Goal: Transaction & Acquisition: Purchase product/service

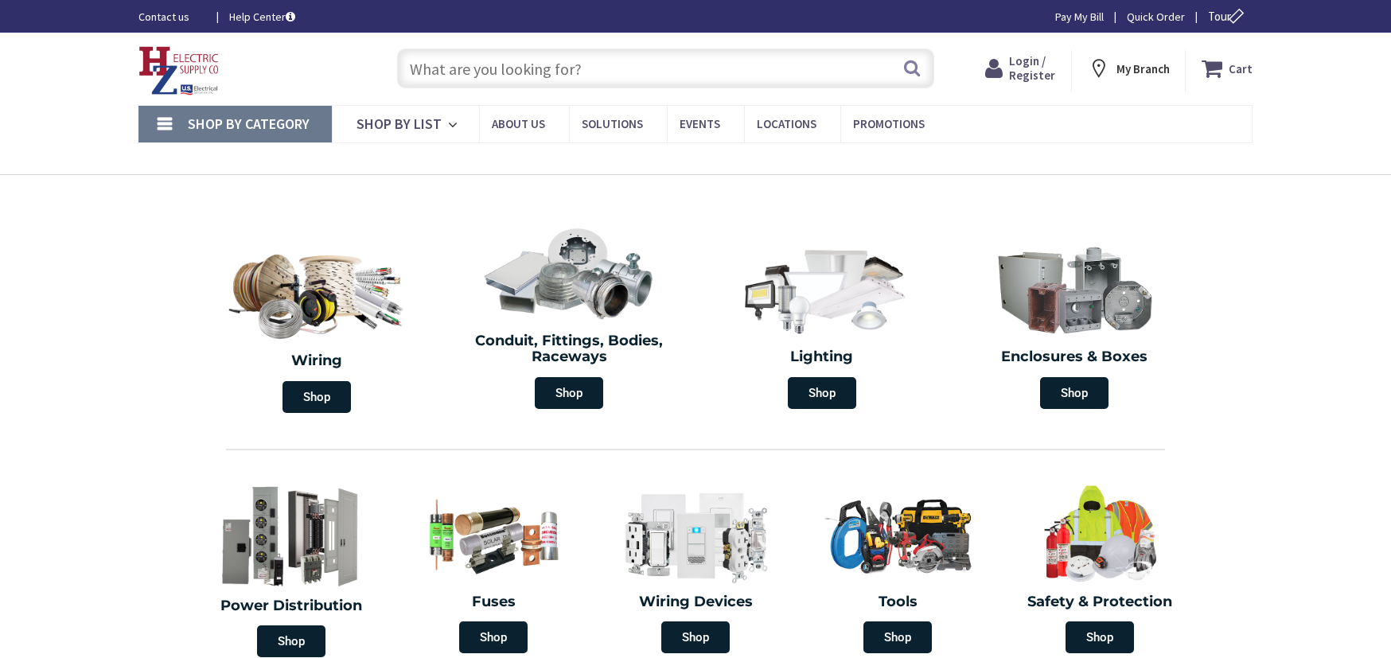
type input "[PERSON_NAME] Corners Rd, [GEOGRAPHIC_DATA], [GEOGRAPHIC_DATA]"
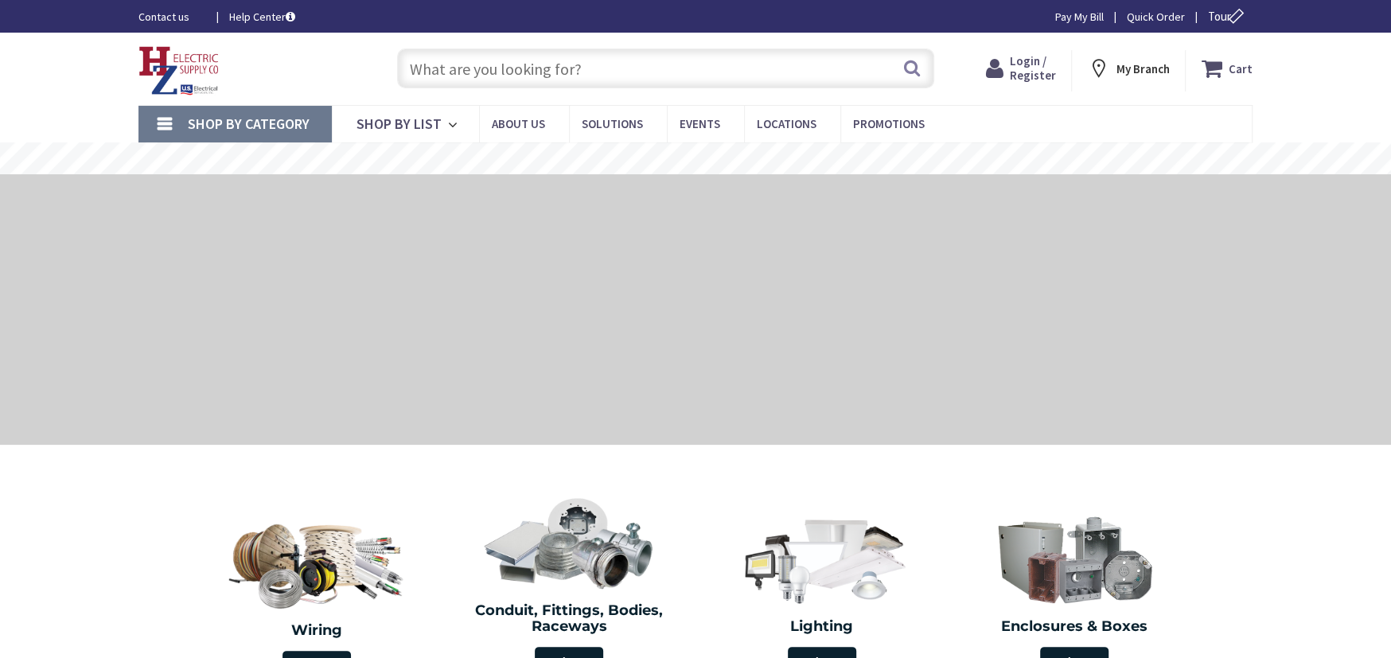
click at [1043, 80] on span "Login / Register" at bounding box center [1032, 67] width 46 height 29
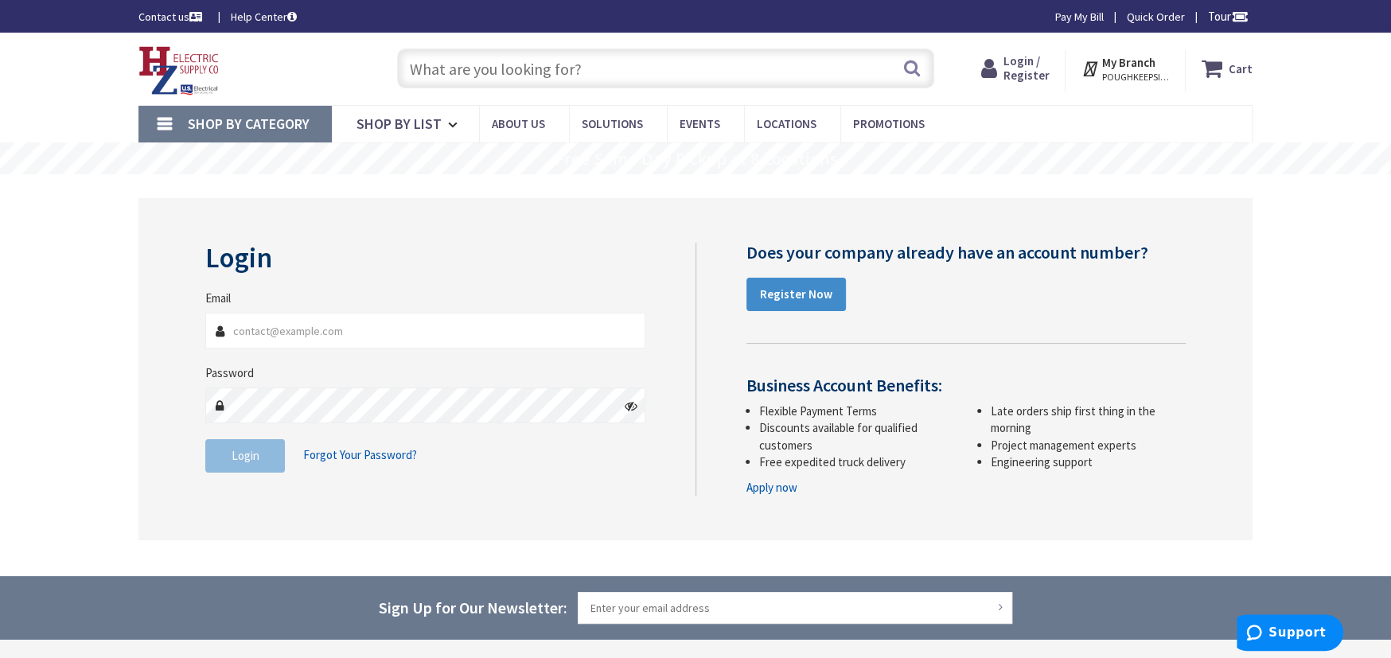
type input "[PERSON_NAME][EMAIL_ADDRESS][DOMAIN_NAME]"
click at [220, 461] on button "Login" at bounding box center [245, 455] width 80 height 33
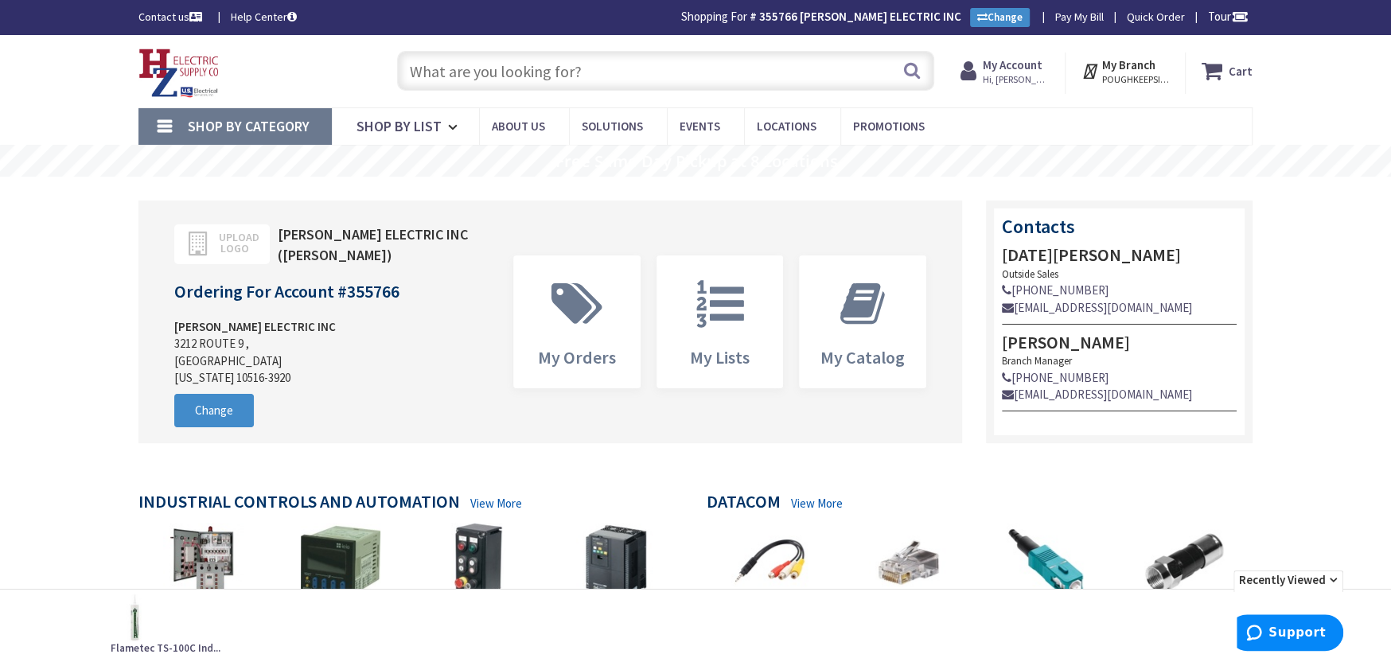
click at [248, 110] on link "Shop By Category" at bounding box center [234, 126] width 193 height 37
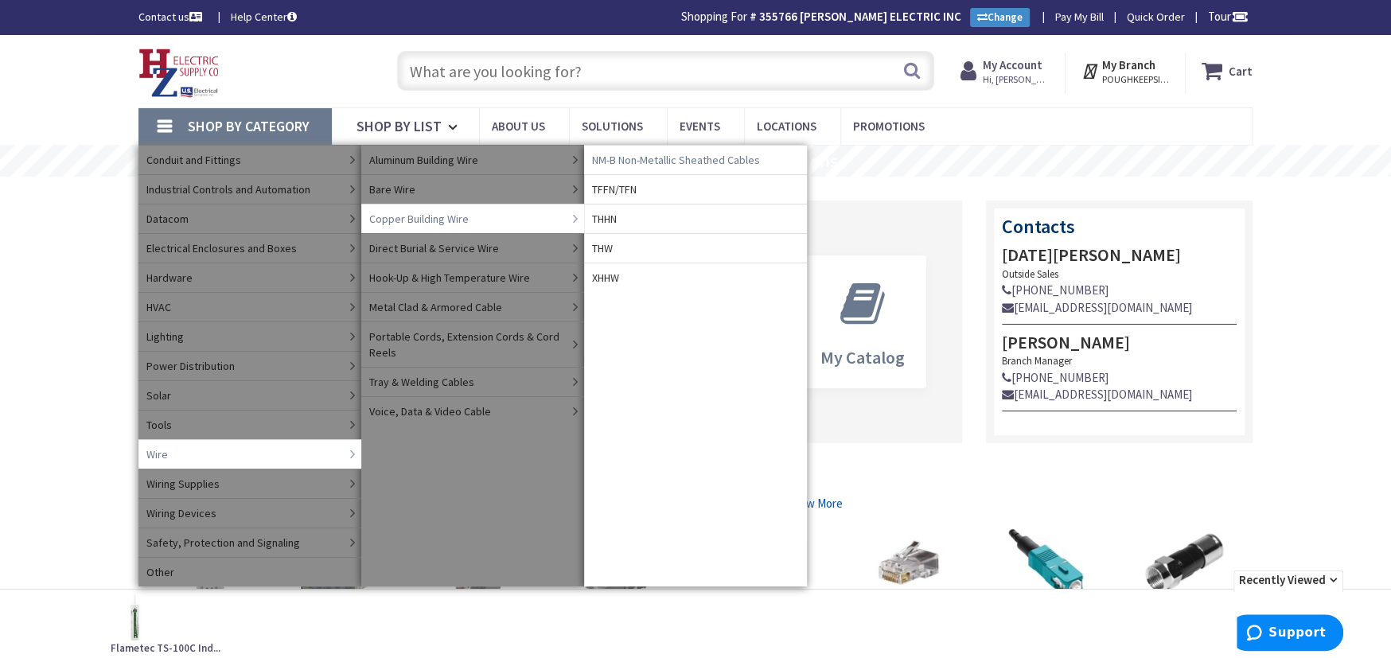
click at [649, 160] on span "NM-B Non-Metallic Sheathed Cables" at bounding box center [676, 160] width 168 height 16
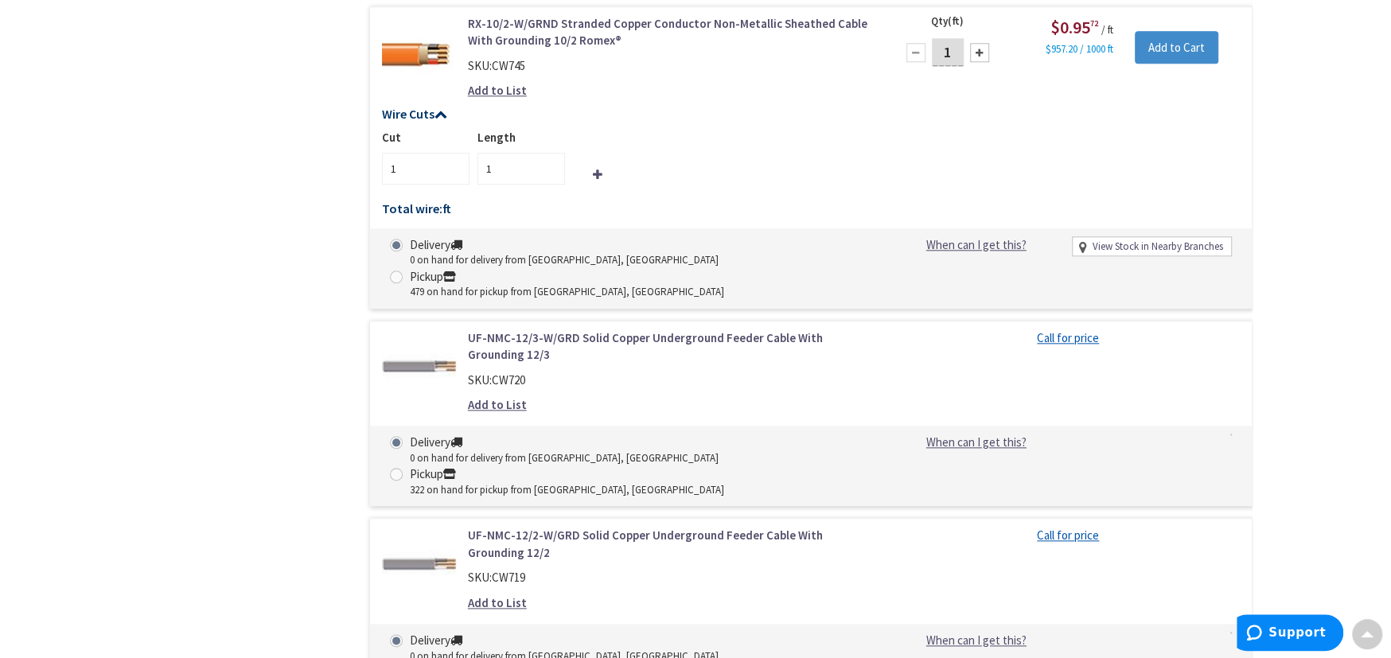
scroll to position [6167, 0]
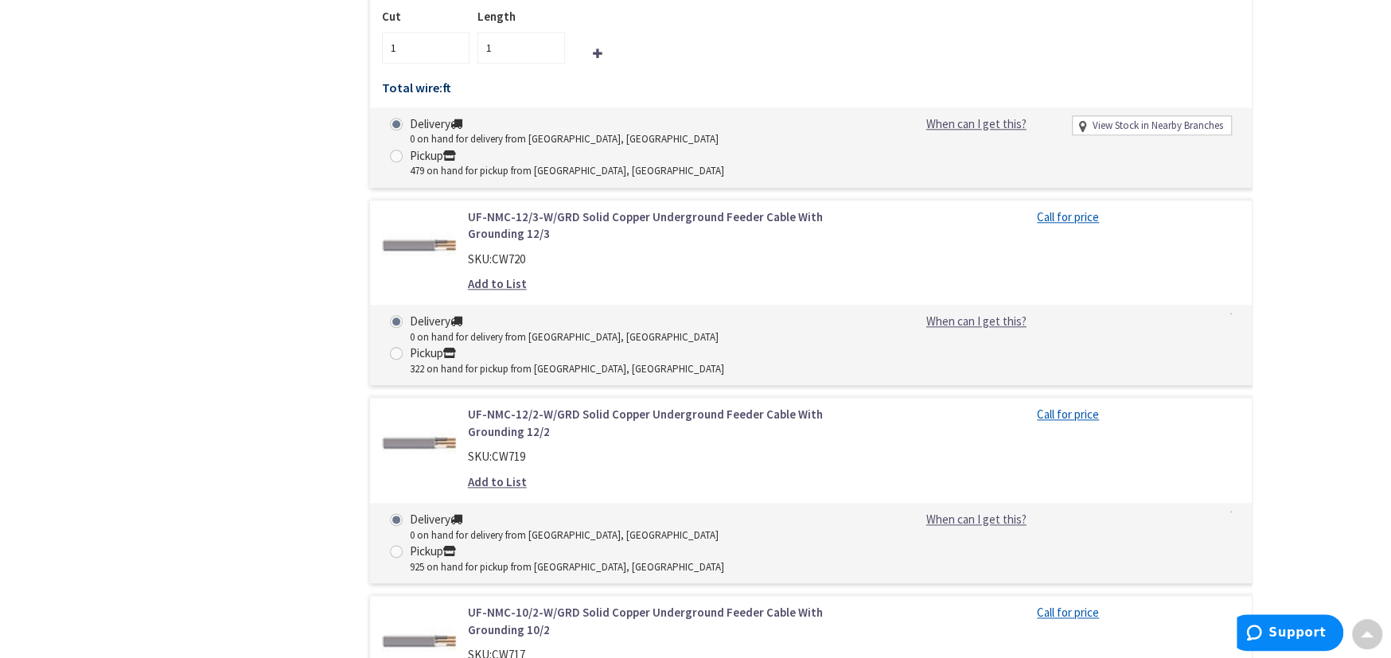
type input "1000"
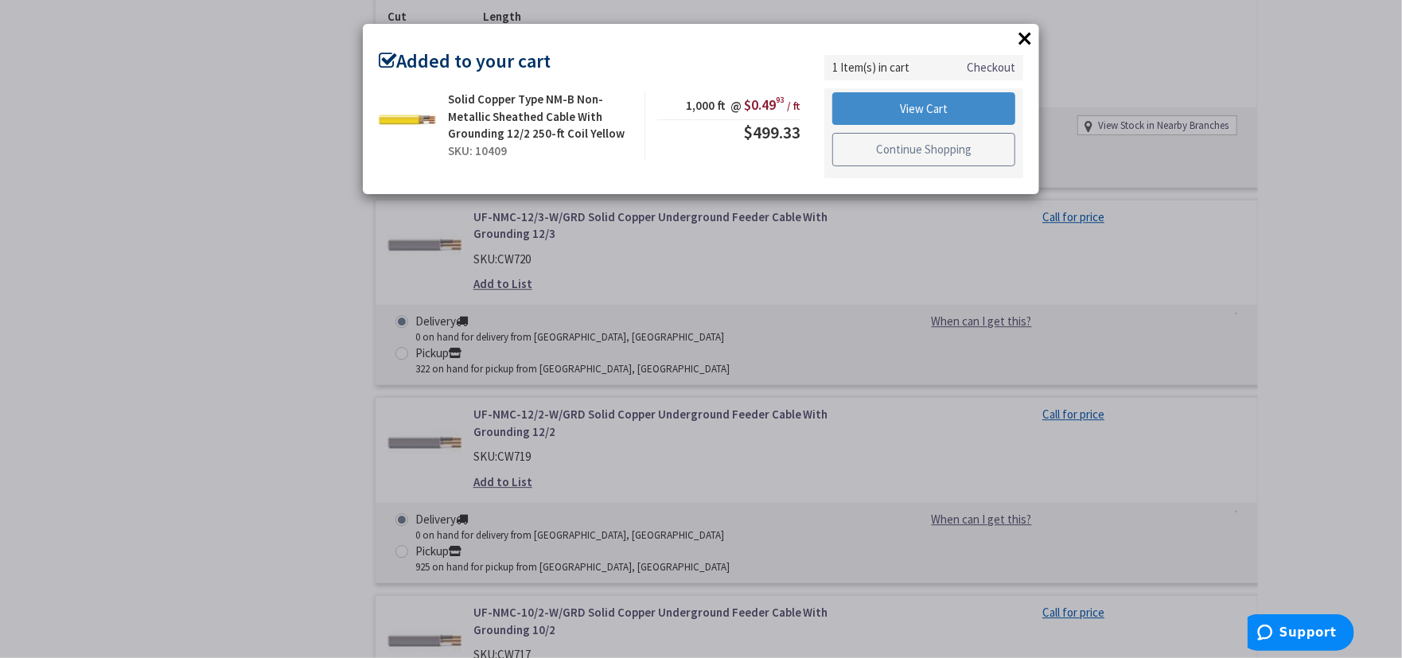
click at [840, 148] on link "Continue Shopping" at bounding box center [924, 149] width 183 height 33
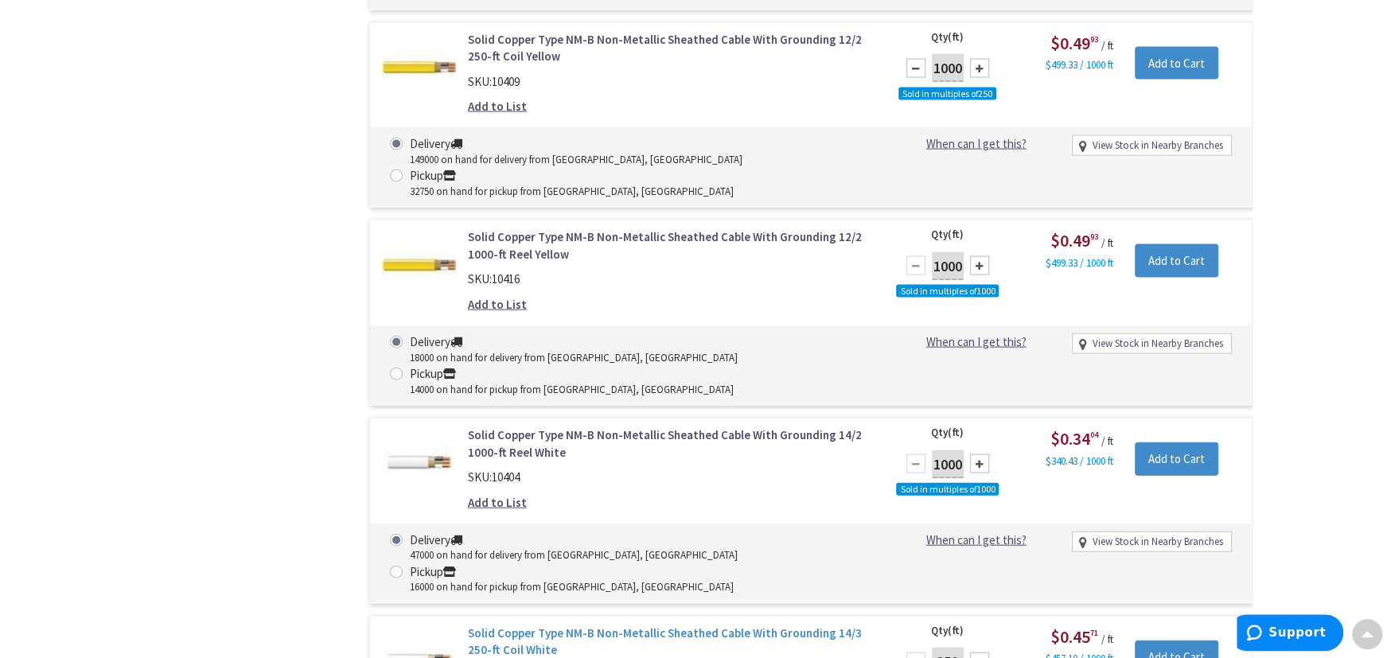
scroll to position [7627, 0]
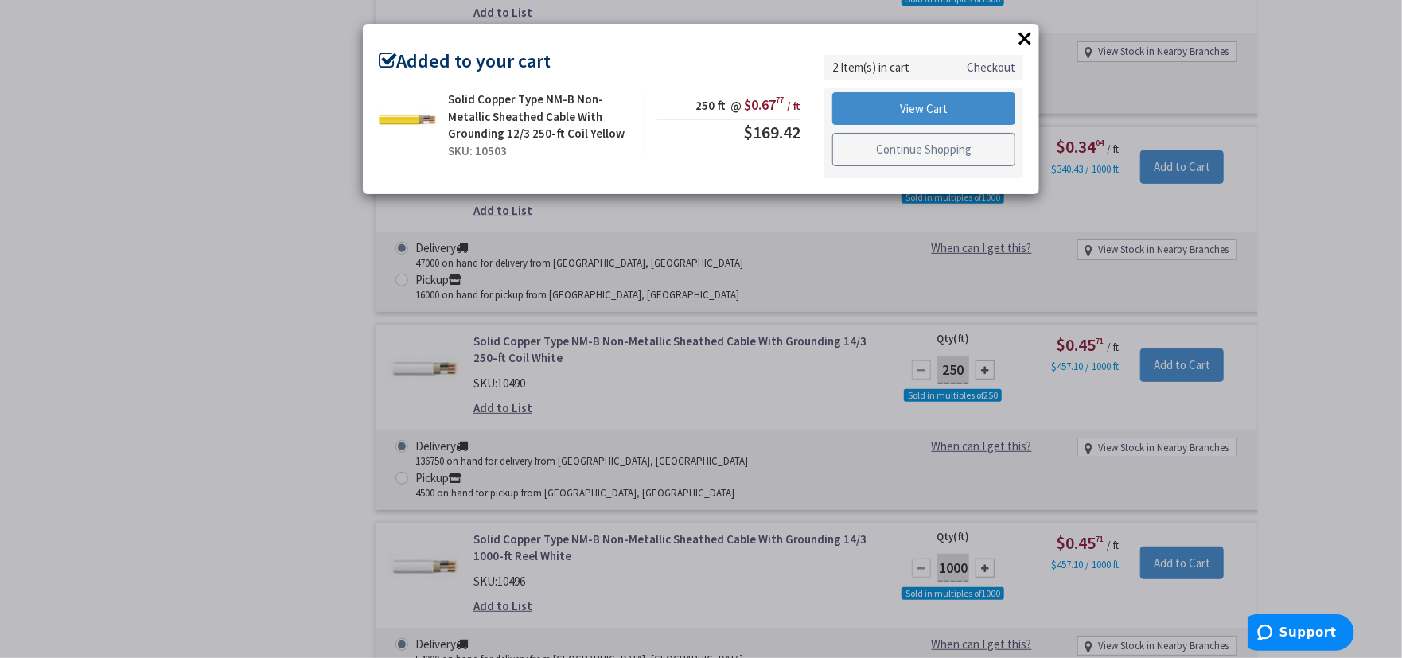
click at [970, 154] on link "Continue Shopping" at bounding box center [924, 149] width 183 height 33
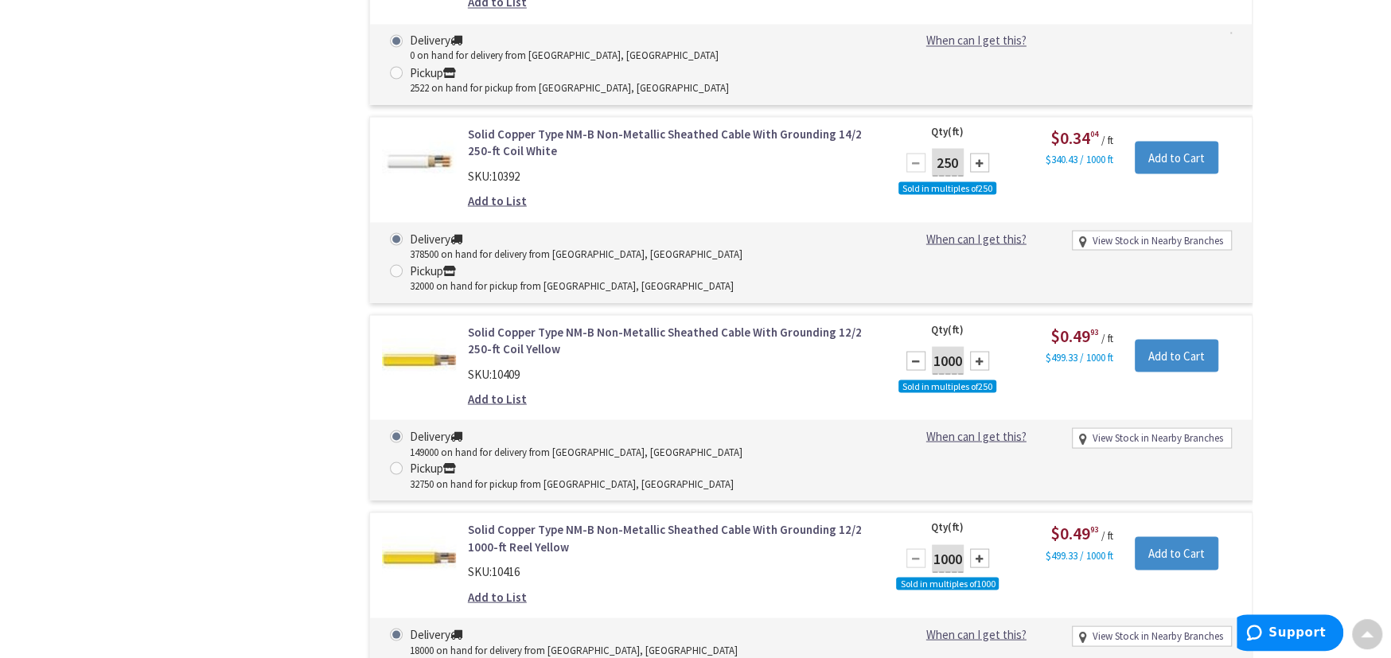
scroll to position [6751, 0]
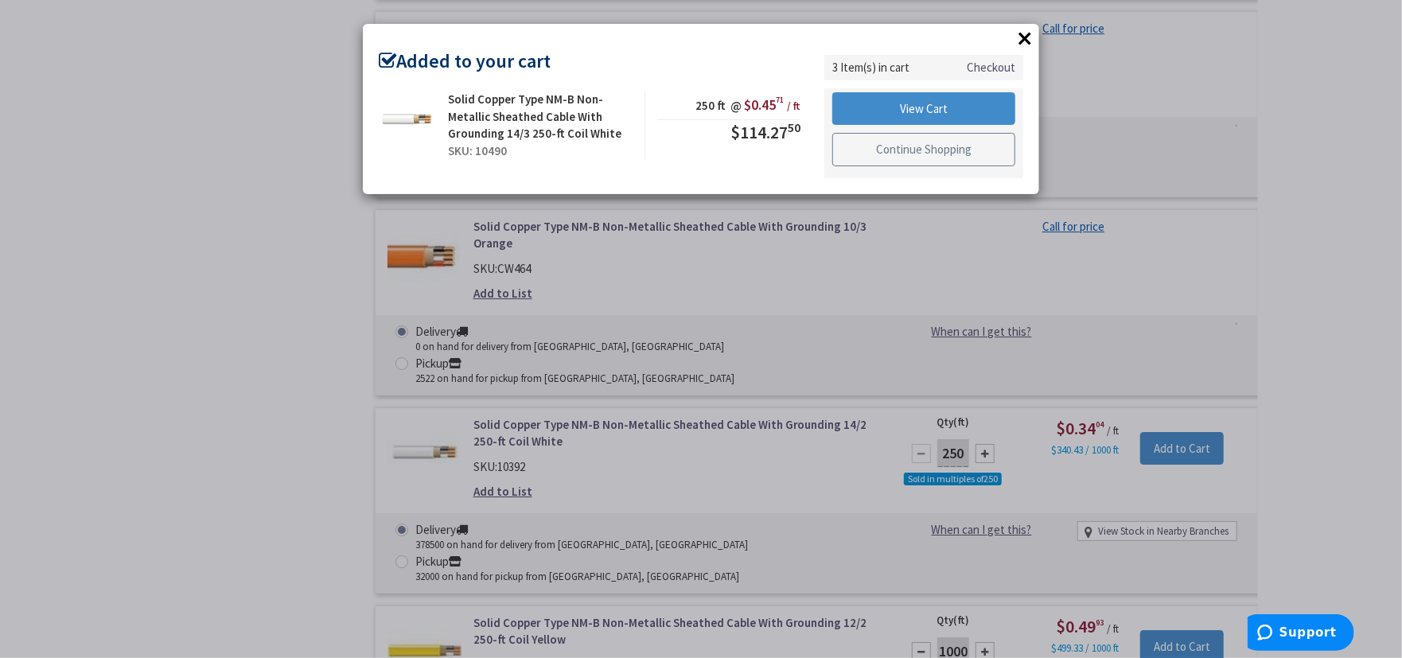
click at [841, 145] on link "Continue Shopping" at bounding box center [924, 149] width 183 height 33
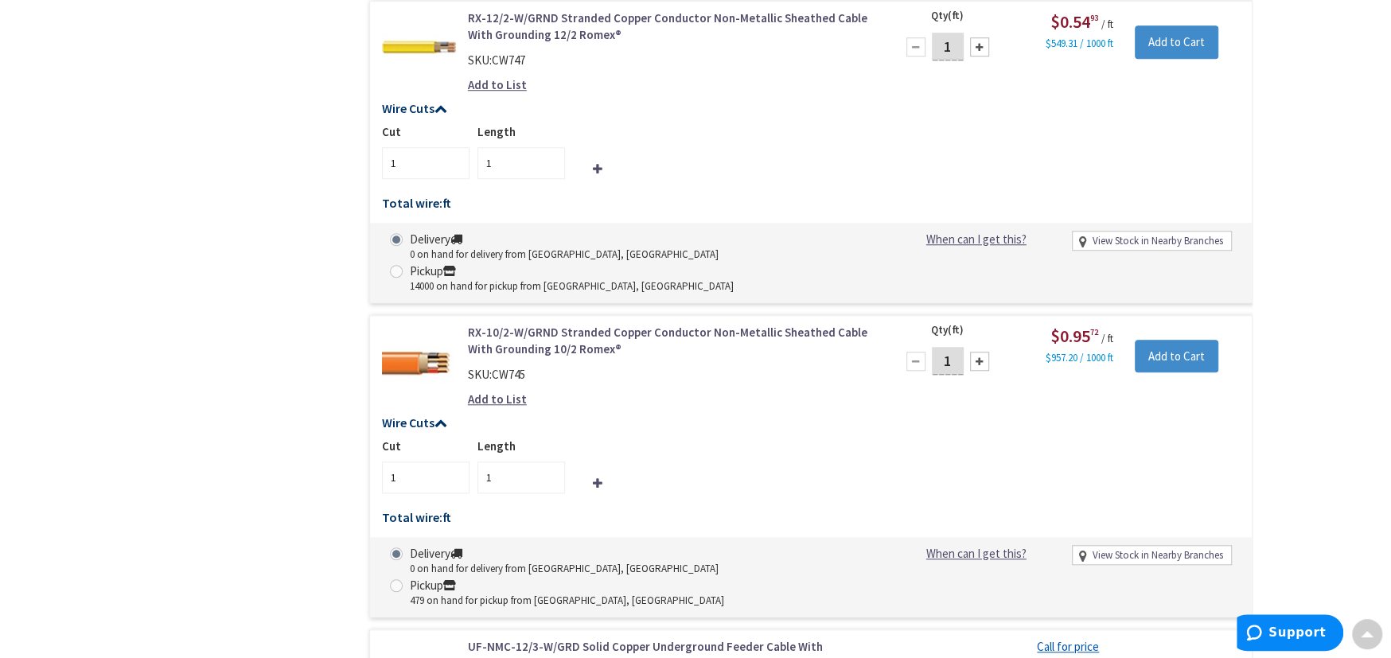
scroll to position [6028, 0]
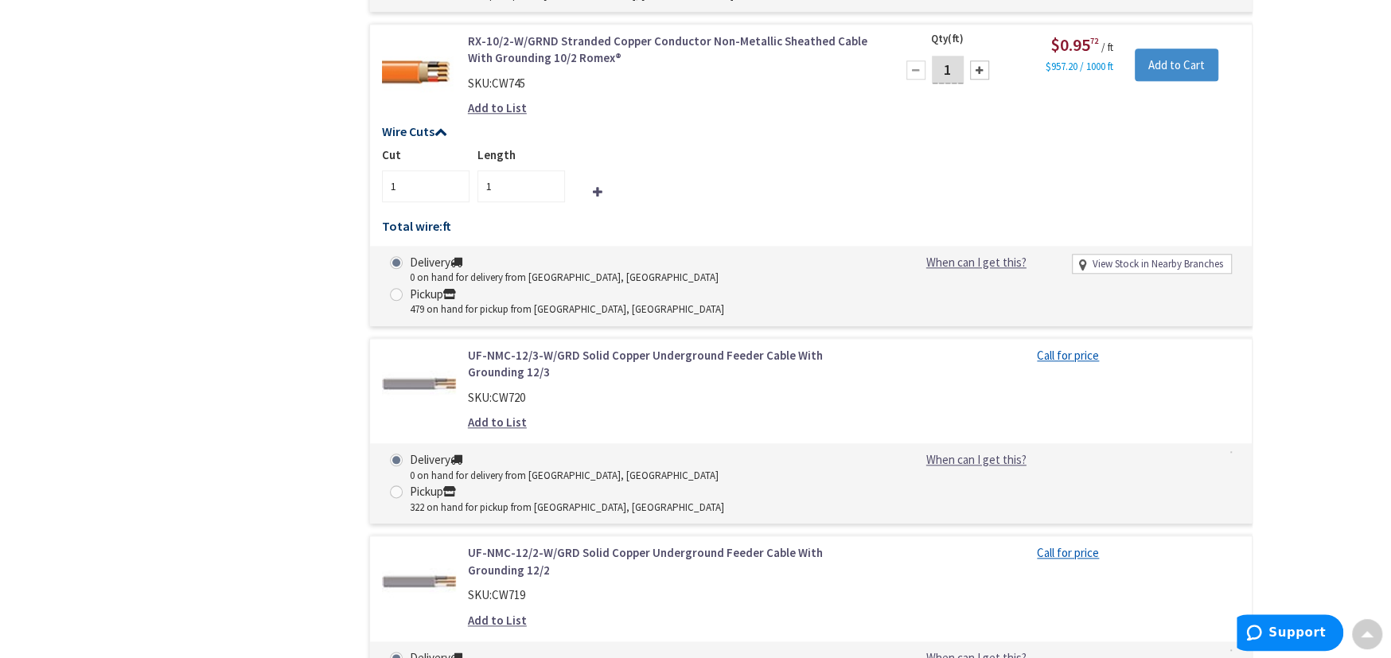
type input "1000"
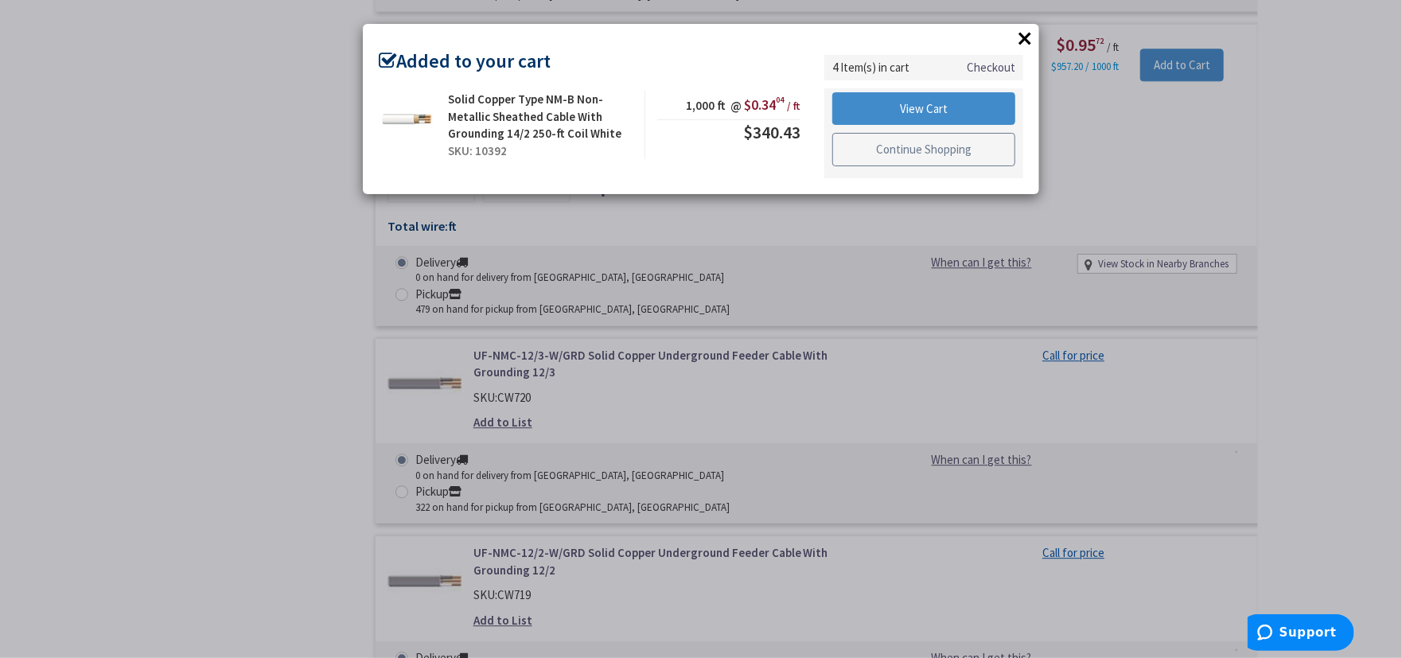
click at [902, 153] on link "Continue Shopping" at bounding box center [924, 149] width 183 height 33
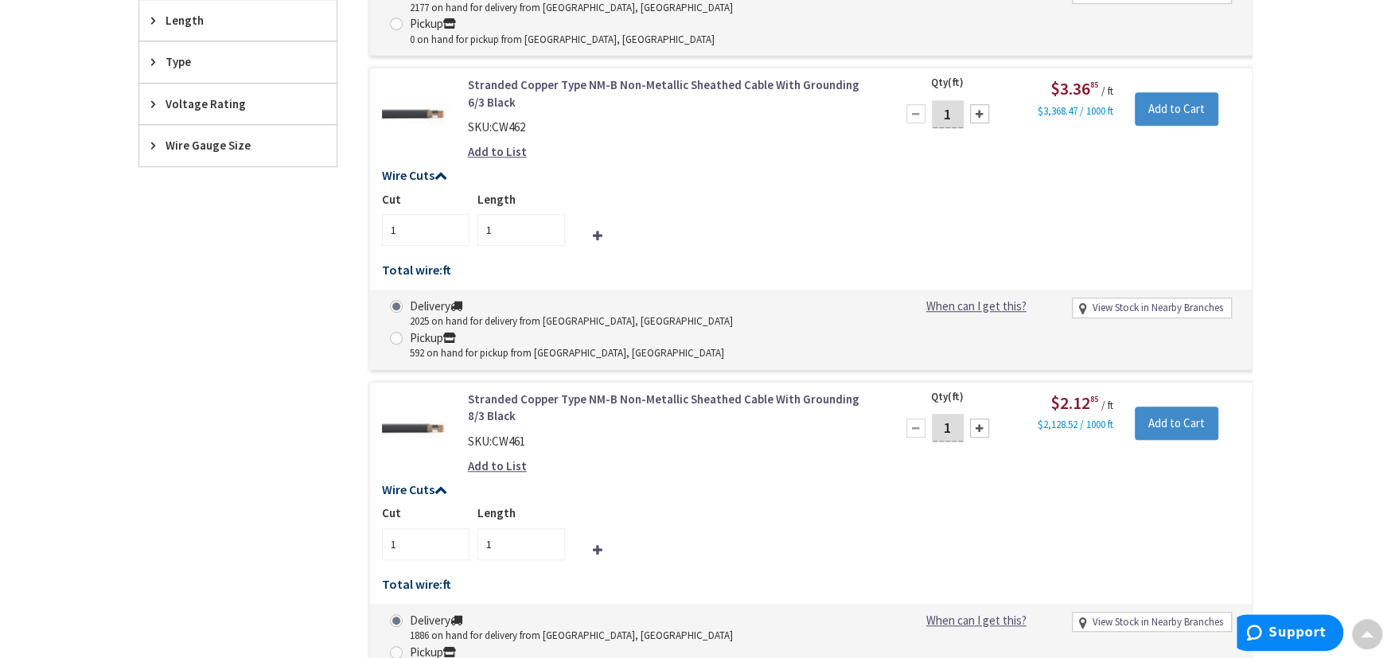
scroll to position [0, 0]
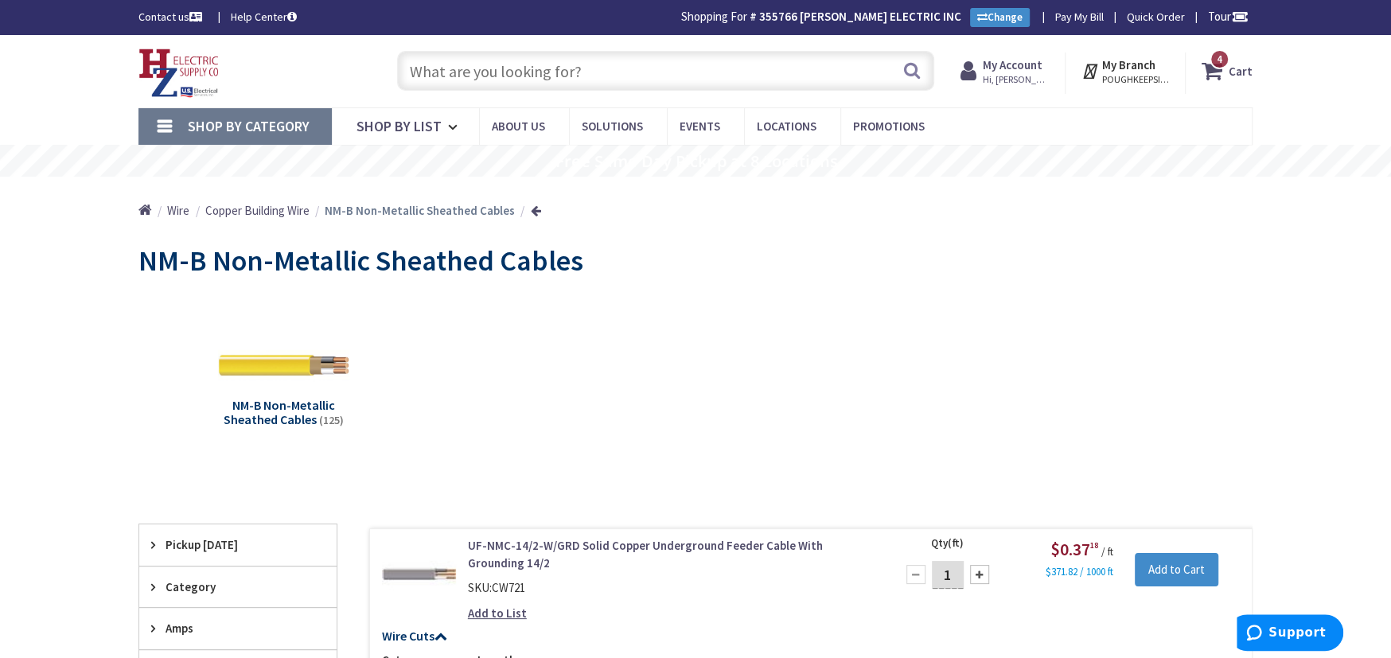
click at [220, 119] on span "Shop By Category" at bounding box center [249, 126] width 122 height 18
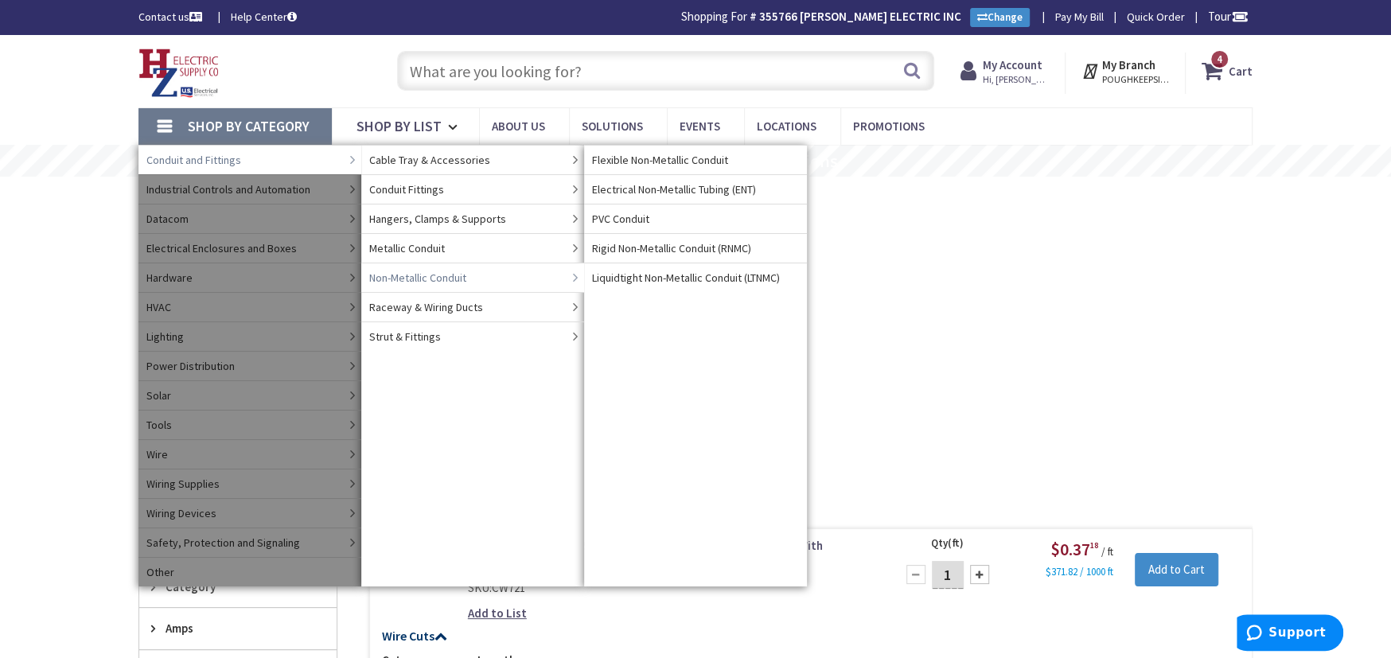
click at [396, 283] on span "Non-Metallic Conduit" at bounding box center [417, 278] width 97 height 16
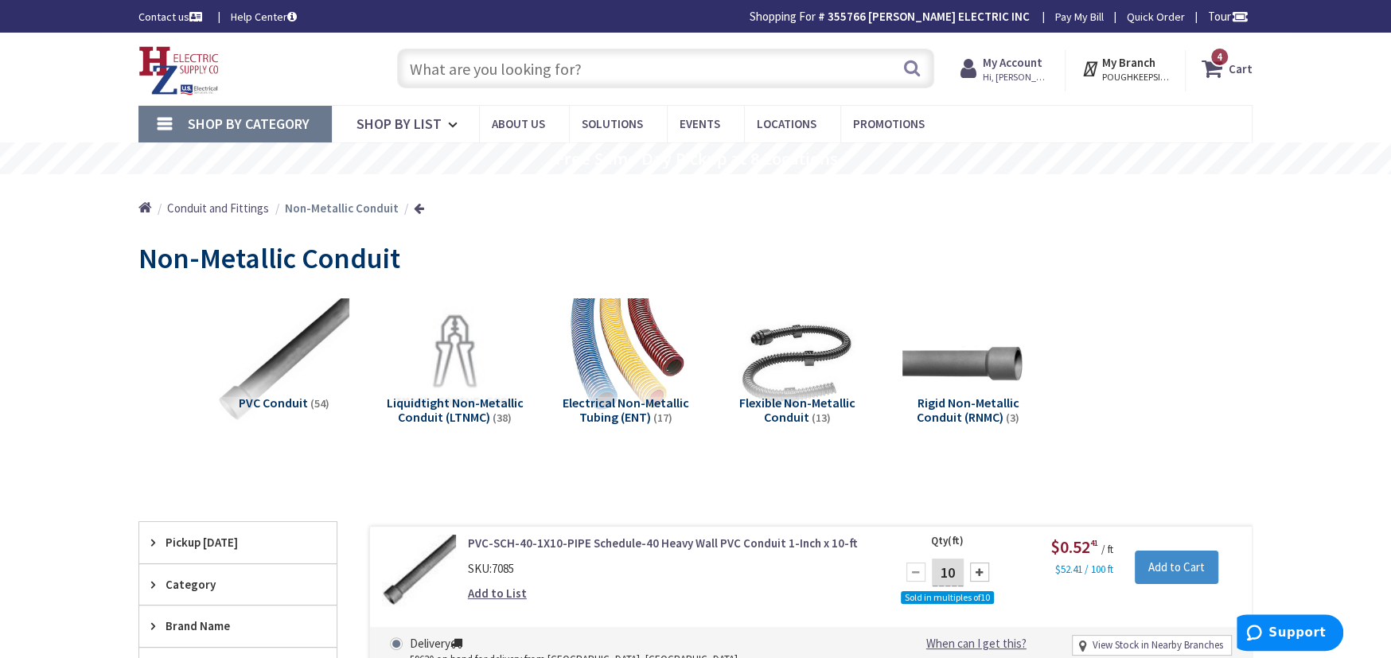
click at [957, 575] on input "10" at bounding box center [948, 573] width 32 height 28
type input "1"
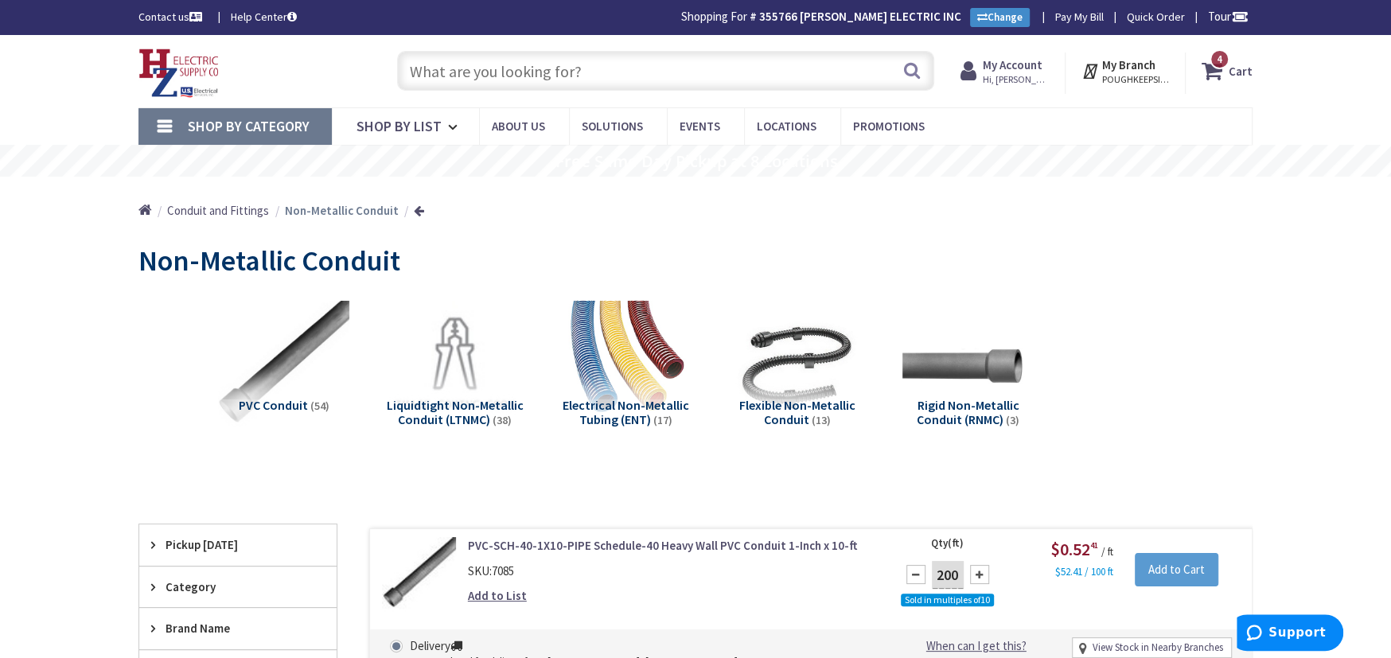
type input "200"
click at [1199, 577] on input "Add to Cart" at bounding box center [1177, 569] width 84 height 33
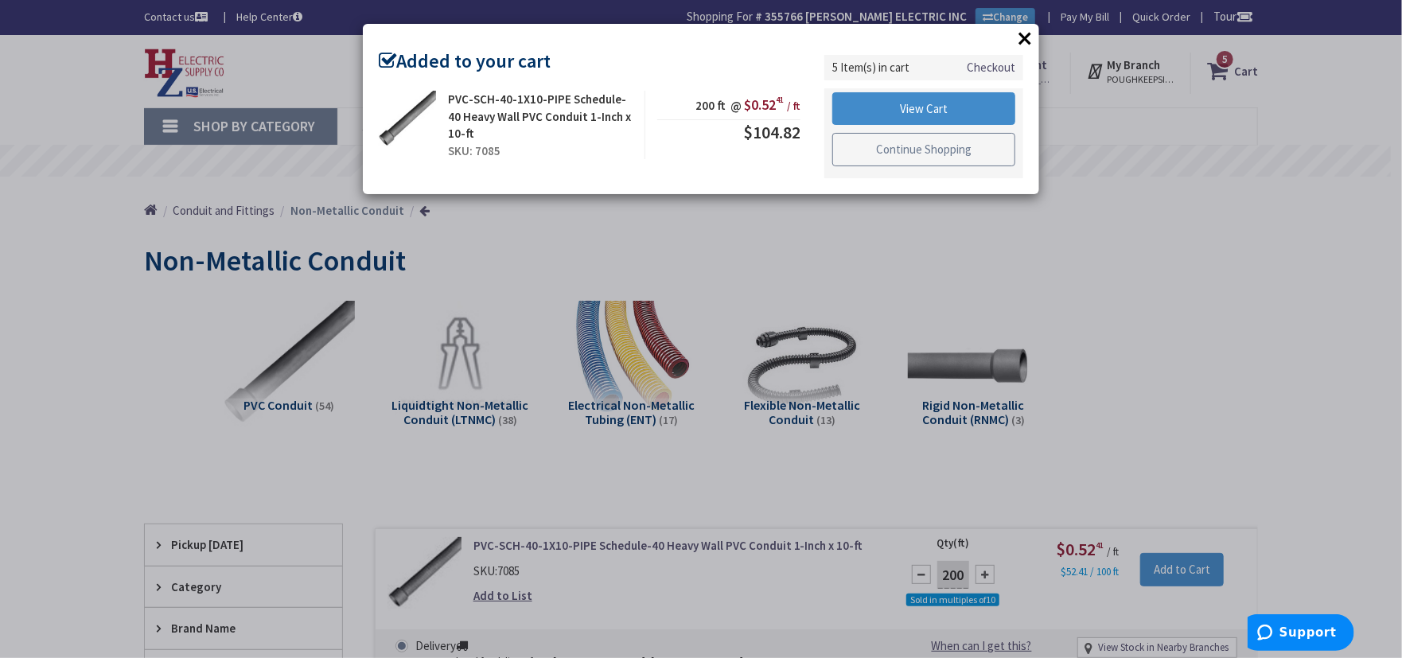
click at [864, 151] on link "Continue Shopping" at bounding box center [924, 149] width 183 height 33
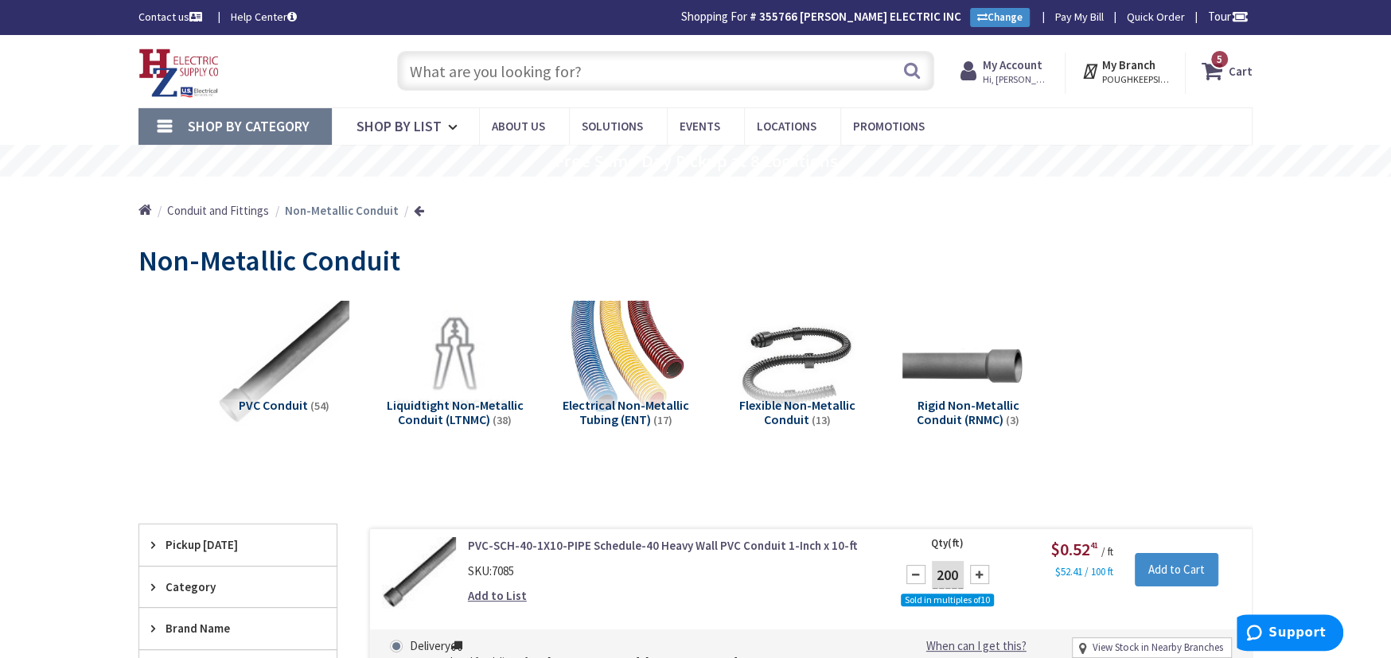
click at [1218, 63] on span "5 5 items" at bounding box center [1220, 59] width 20 height 20
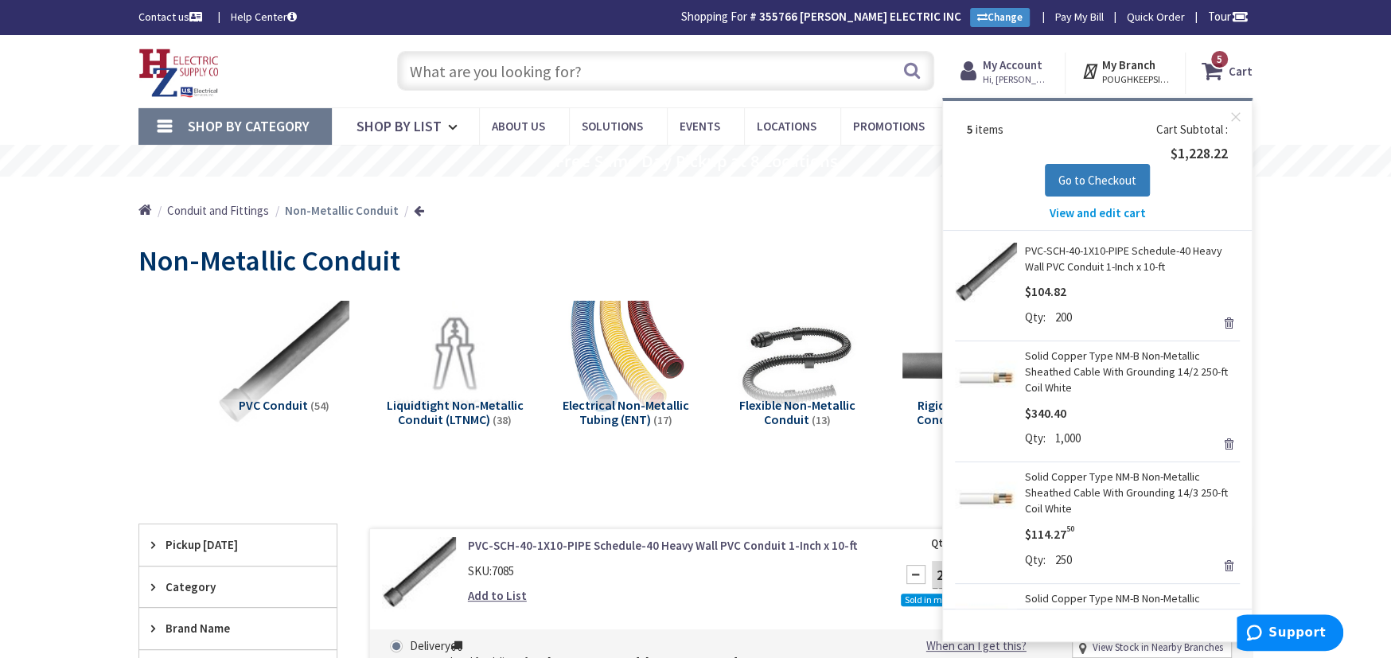
click at [1114, 170] on button "Go to Checkout" at bounding box center [1097, 180] width 105 height 33
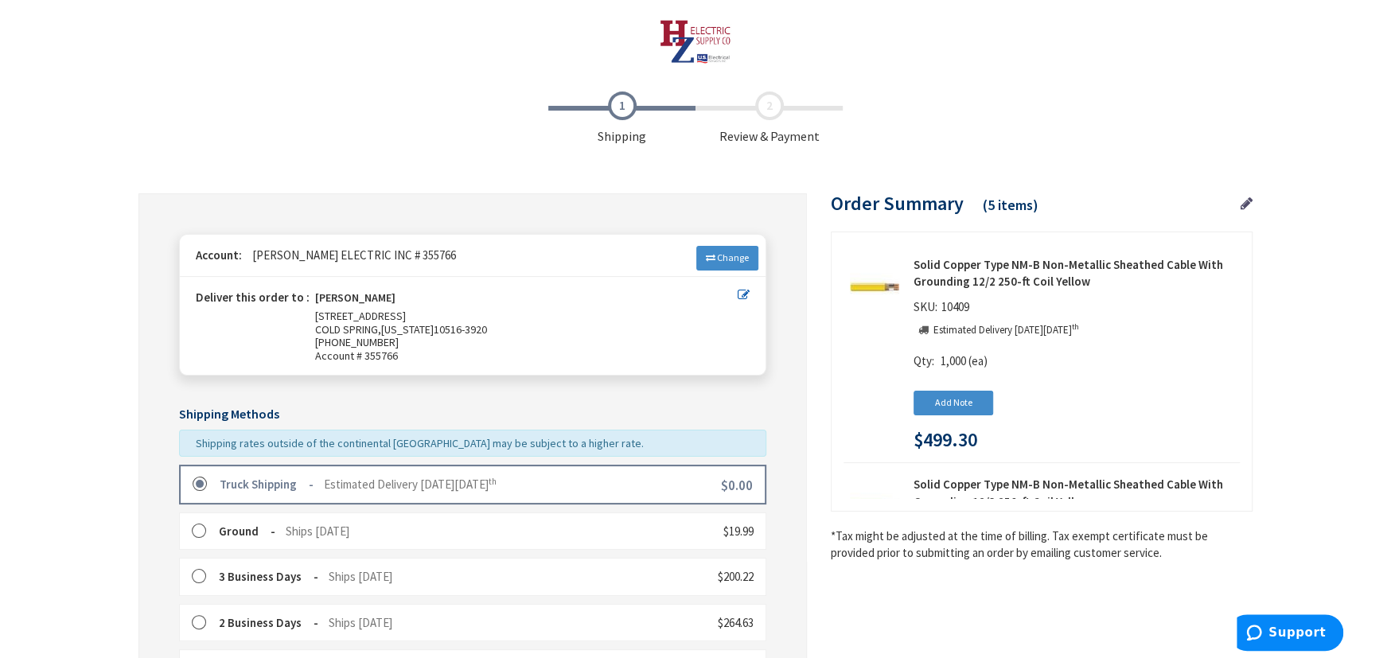
click at [200, 485] on label at bounding box center [205, 485] width 25 height 16
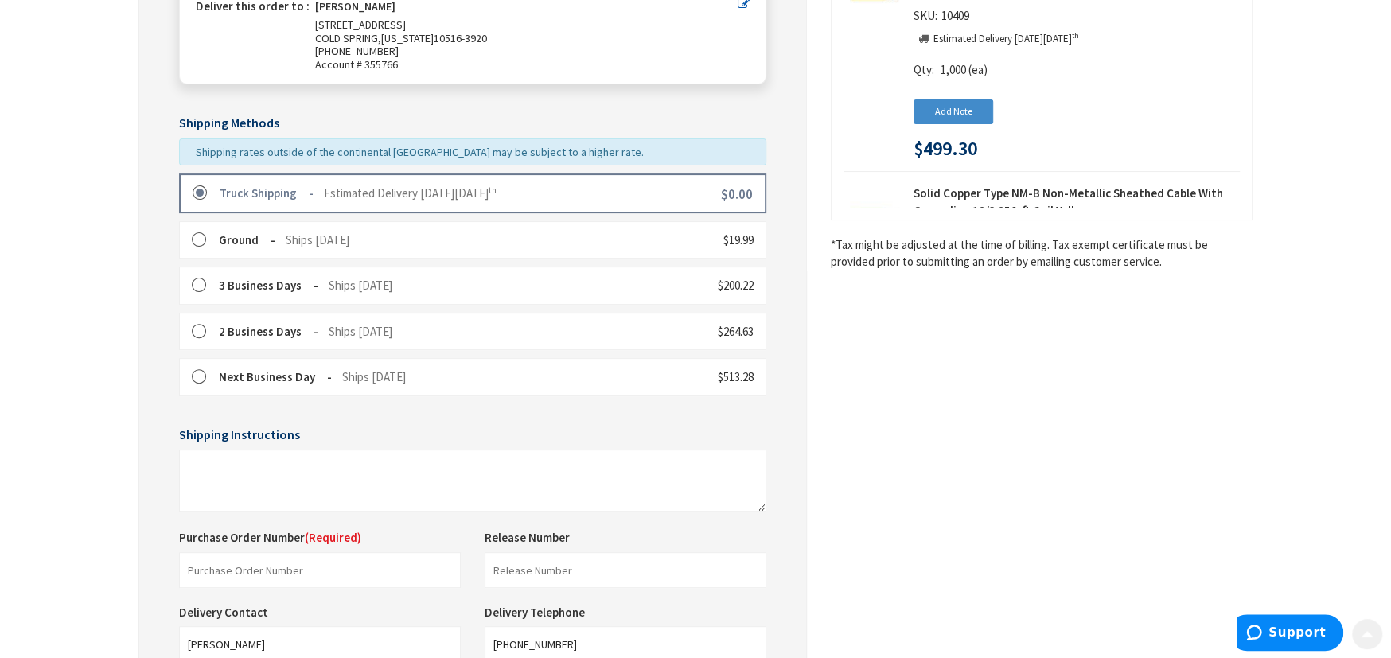
scroll to position [291, 0]
click at [236, 564] on input "text" at bounding box center [320, 570] width 282 height 36
type input "Shop"
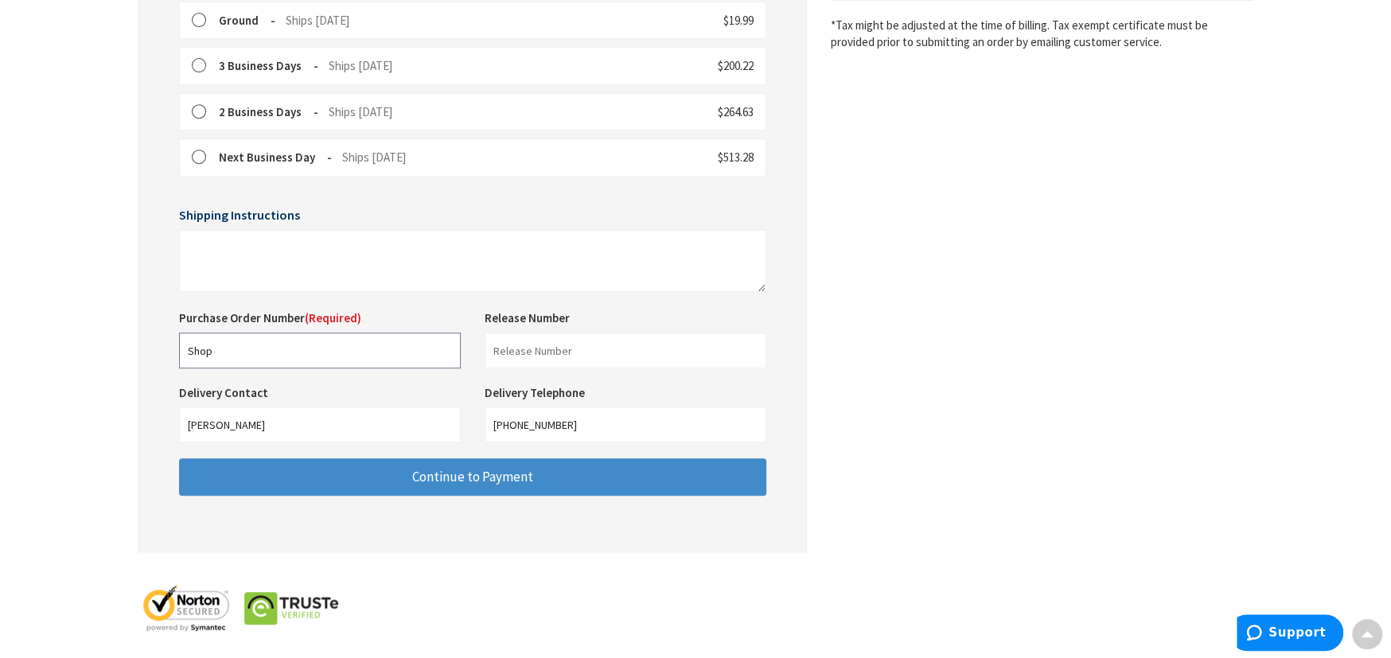
scroll to position [519, 0]
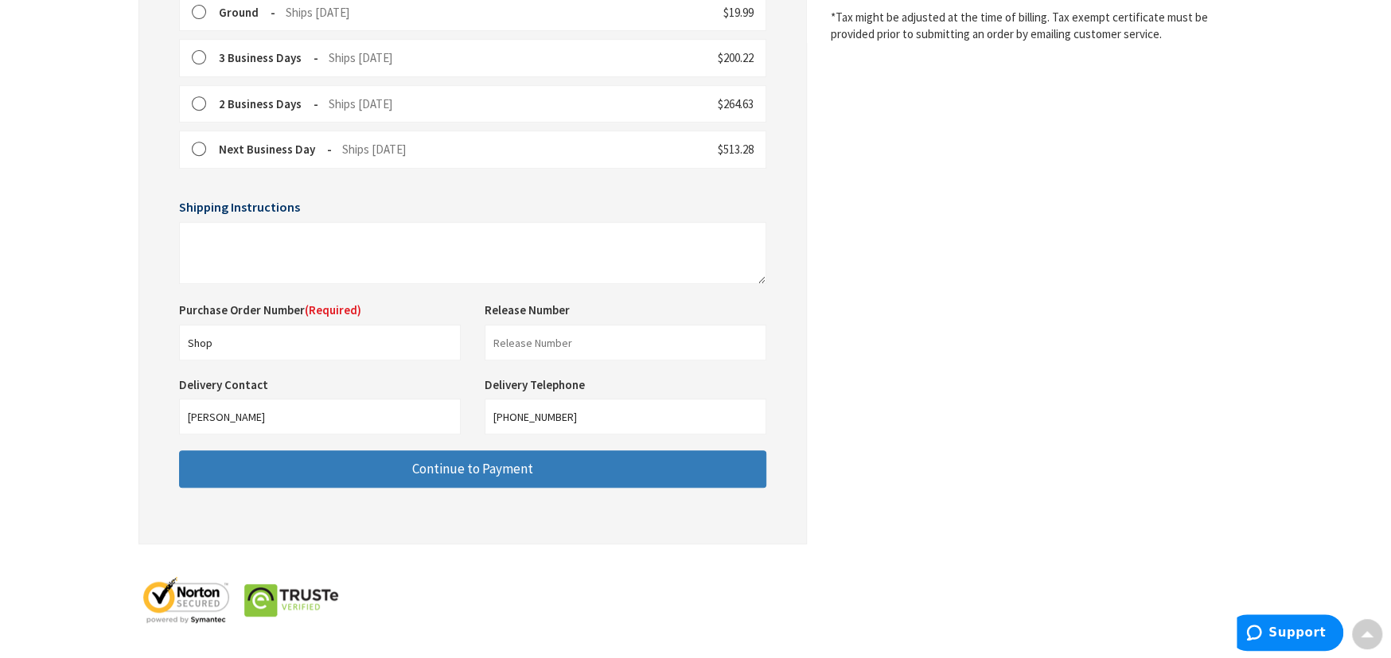
click at [412, 470] on span "Continue to Payment" at bounding box center [472, 469] width 121 height 18
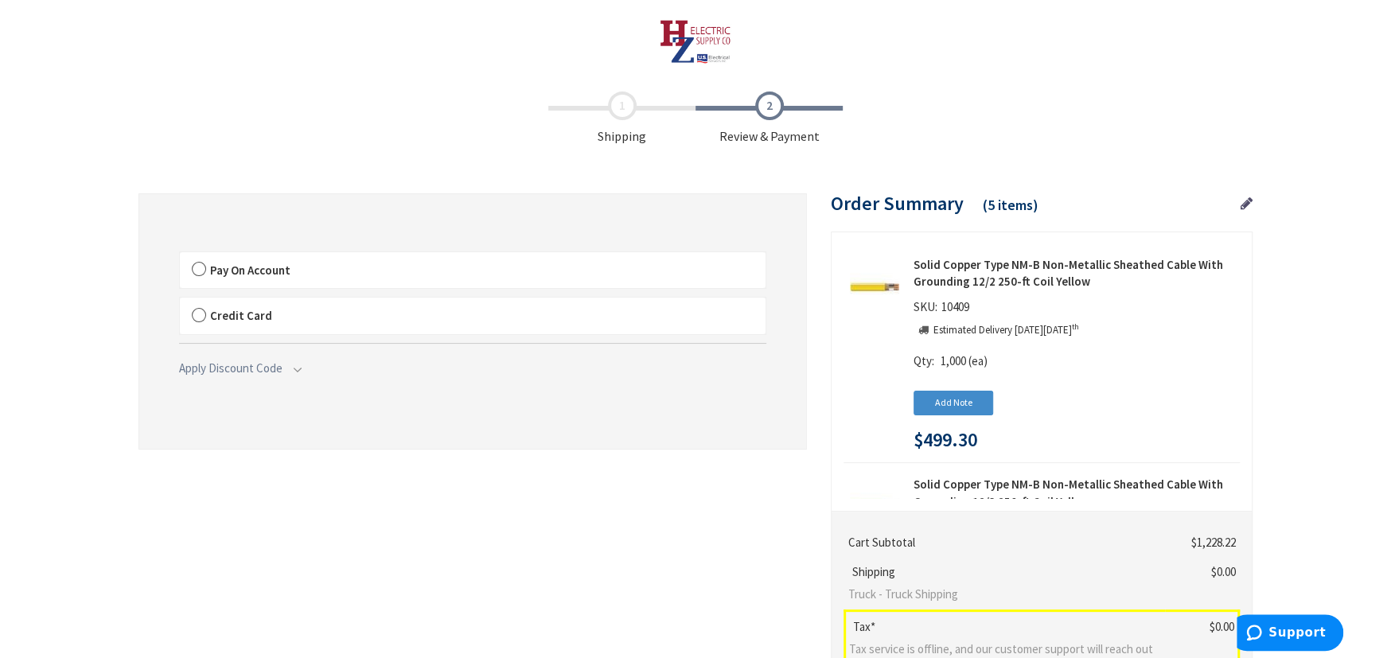
click at [198, 272] on label "Pay On Account" at bounding box center [473, 270] width 586 height 37
click at [180, 255] on input "Pay On Account" at bounding box center [180, 255] width 0 height 0
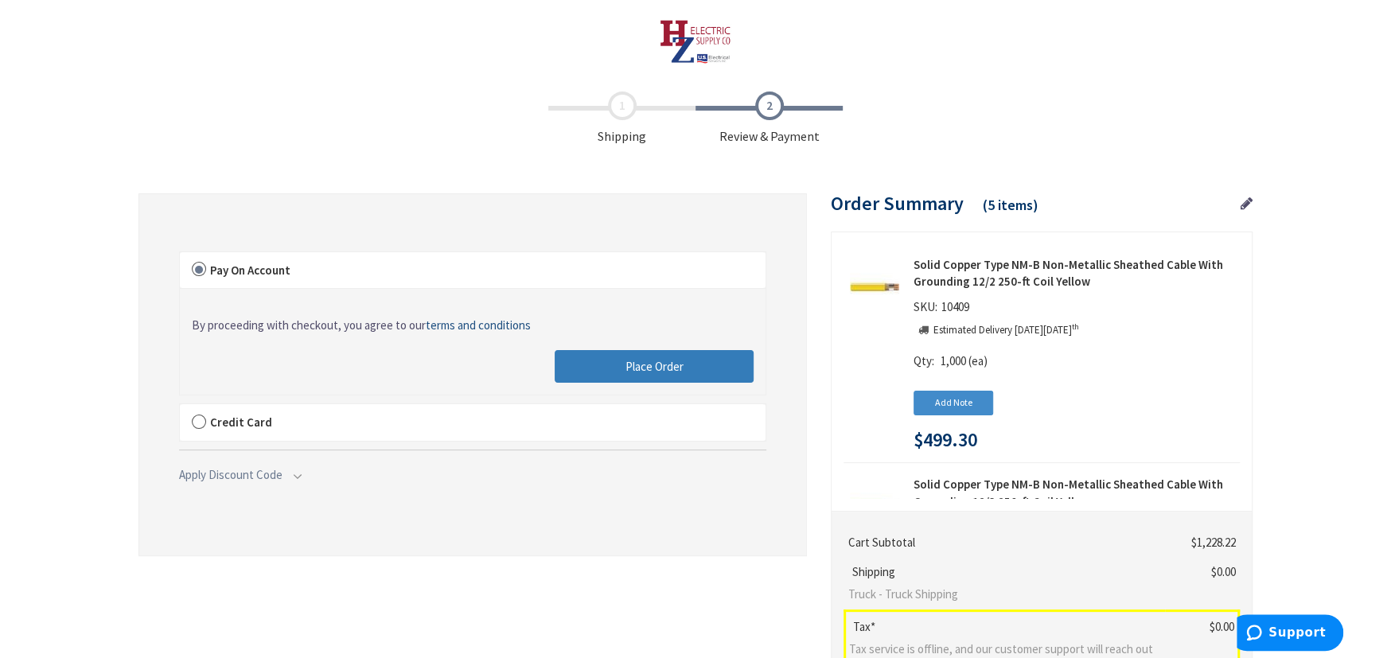
click at [697, 356] on button "Place Order" at bounding box center [654, 366] width 199 height 33
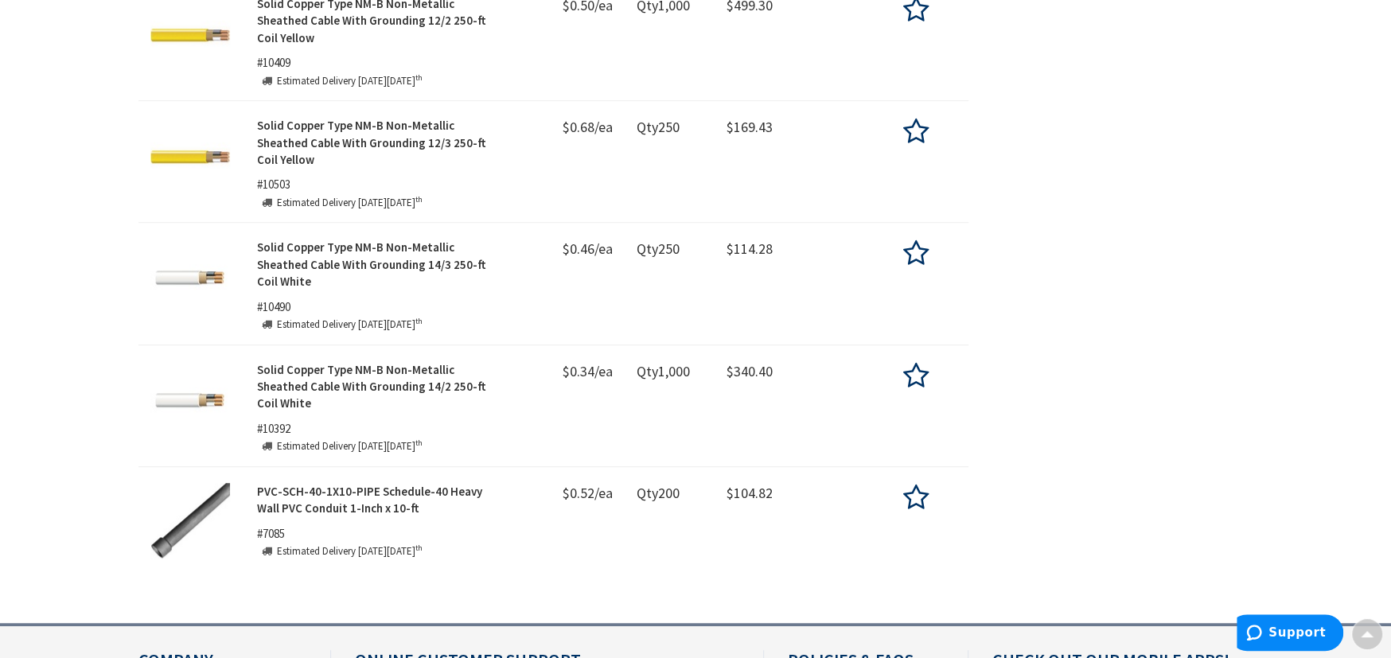
scroll to position [584, 0]
